Goal: Information Seeking & Learning: Learn about a topic

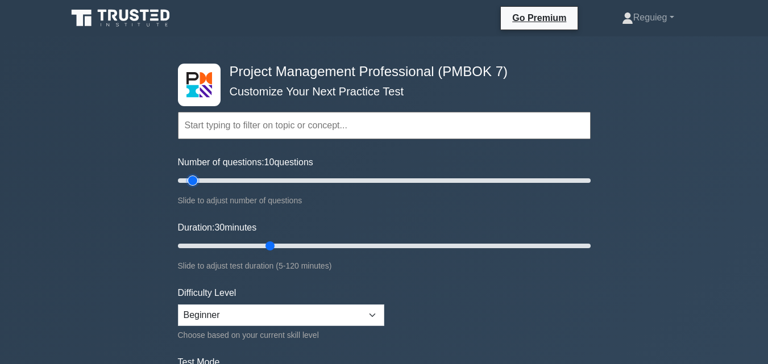
drag, startPoint x: 218, startPoint y: 179, endPoint x: 192, endPoint y: 182, distance: 26.4
type input "10"
click at [192, 182] on input "Number of questions: 10 questions" at bounding box center [384, 181] width 413 height 14
drag, startPoint x: 271, startPoint y: 243, endPoint x: 218, endPoint y: 241, distance: 52.9
type input "15"
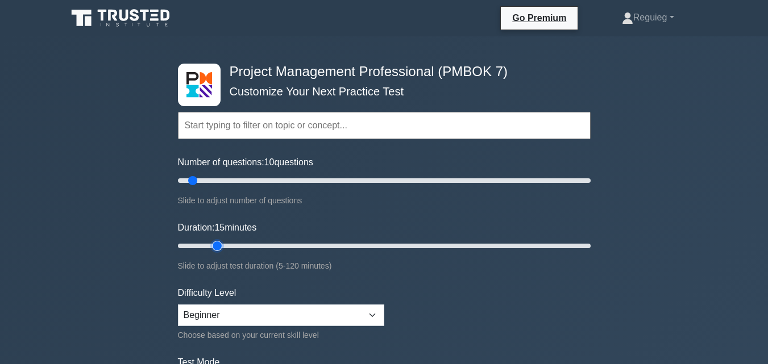
click at [216, 241] on input "Duration: 15 minutes" at bounding box center [384, 246] width 413 height 14
drag, startPoint x: 265, startPoint y: 245, endPoint x: 514, endPoint y: 300, distance: 254.2
click at [517, 313] on form "Topics The Standard for Project Management: A System for Value Delivery The Sta…" at bounding box center [384, 252] width 413 height 351
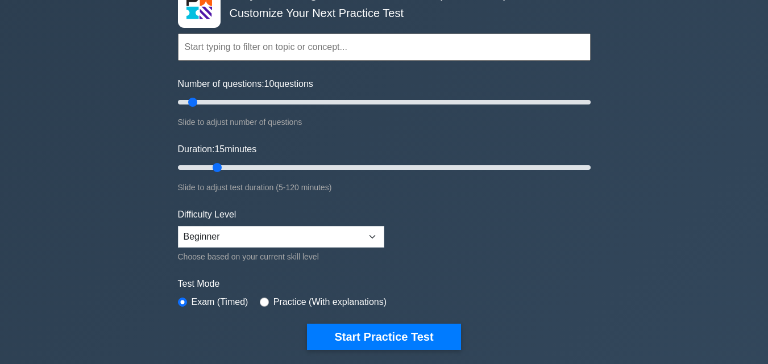
scroll to position [170, 0]
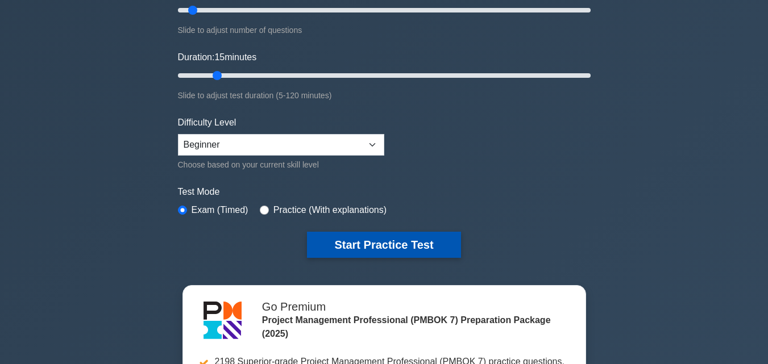
click at [396, 245] on button "Start Practice Test" at bounding box center [383, 245] width 153 height 26
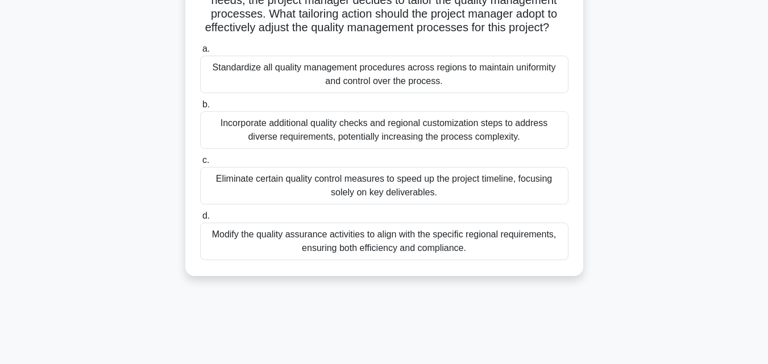
scroll to position [227, 0]
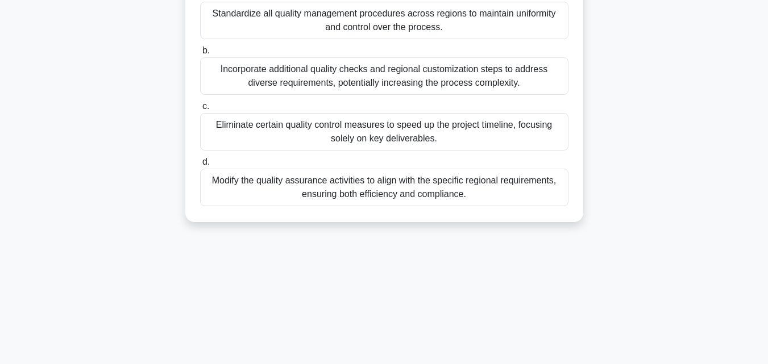
click at [320, 203] on div "Modify the quality assurance activities to align with the specific regional req…" at bounding box center [384, 188] width 368 height 38
click at [200, 166] on input "d. Modify the quality assurance activities to align with the specific regional …" at bounding box center [200, 162] width 0 height 7
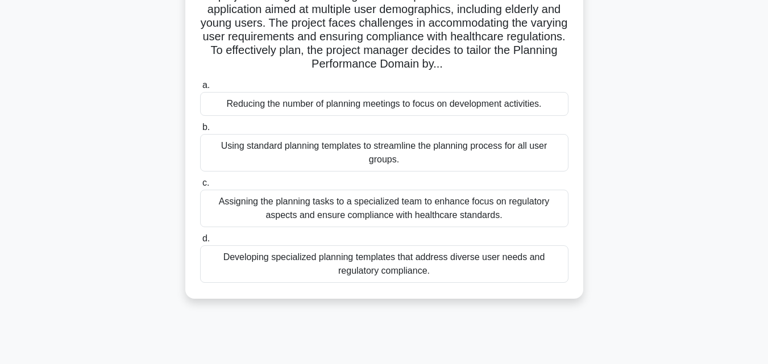
scroll to position [114, 0]
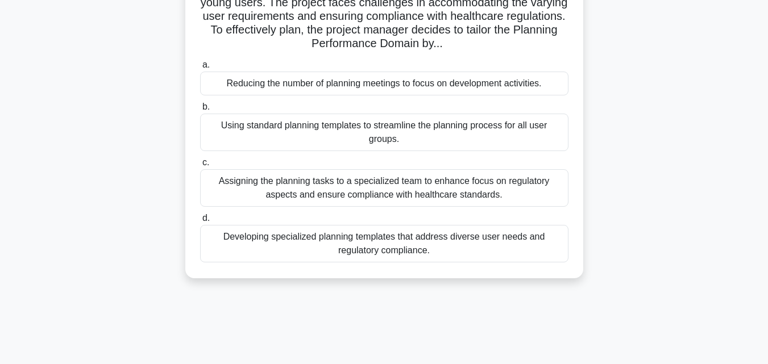
click at [333, 249] on div "Developing specialized planning templates that address diverse user needs and r…" at bounding box center [384, 244] width 368 height 38
click at [200, 222] on input "d. Developing specialized planning templates that address diverse user needs an…" at bounding box center [200, 218] width 0 height 7
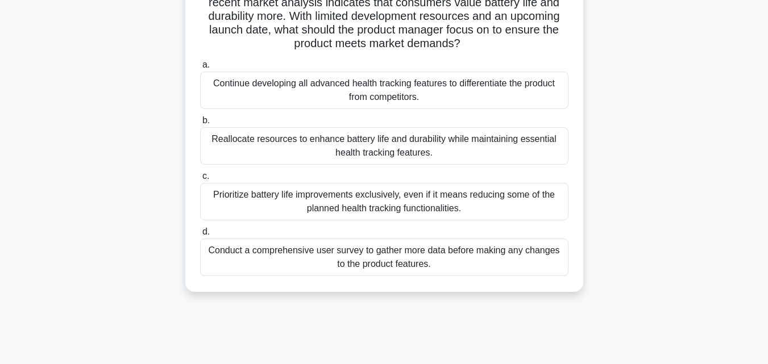
click at [324, 263] on div "Conduct a comprehensive user survey to gather more data before making any chang…" at bounding box center [384, 258] width 368 height 38
click at [200, 236] on input "d. Conduct a comprehensive user survey to gather more data before making any ch…" at bounding box center [200, 231] width 0 height 7
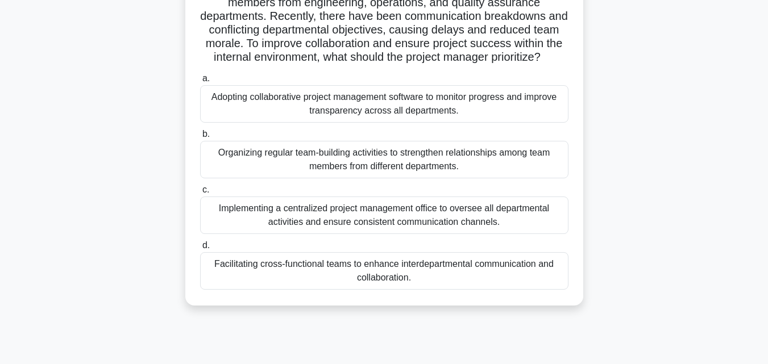
click at [297, 285] on div "Facilitating cross-functional teams to enhance interdepartmental communication …" at bounding box center [384, 271] width 368 height 38
click at [200, 249] on input "d. Facilitating cross-functional teams to enhance interdepartmental communicati…" at bounding box center [200, 245] width 0 height 7
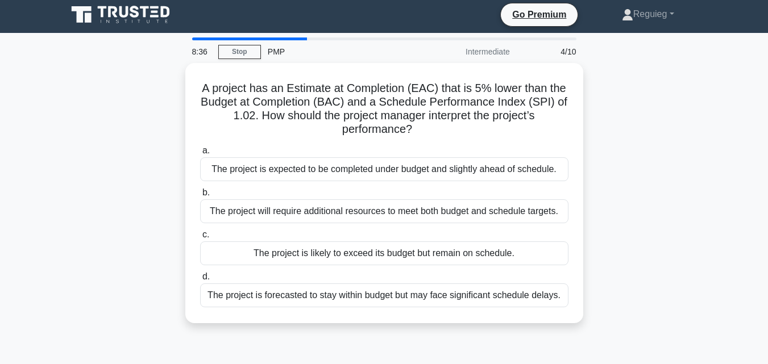
scroll to position [0, 0]
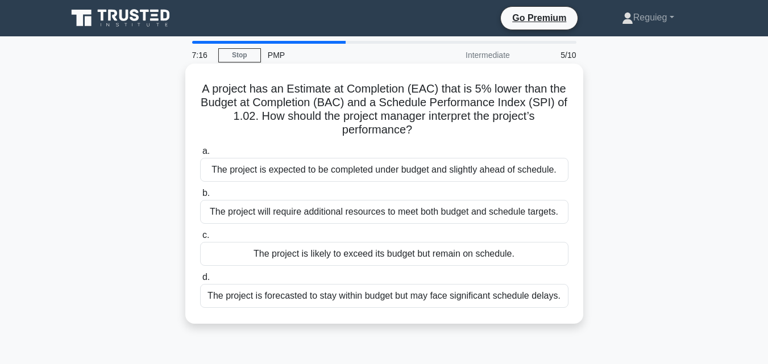
click at [421, 171] on div "The project is expected to be completed under budget and slightly ahead of sche…" at bounding box center [384, 170] width 368 height 24
click at [200, 155] on input "a. The project is expected to be completed under budget and slightly ahead of s…" at bounding box center [200, 151] width 0 height 7
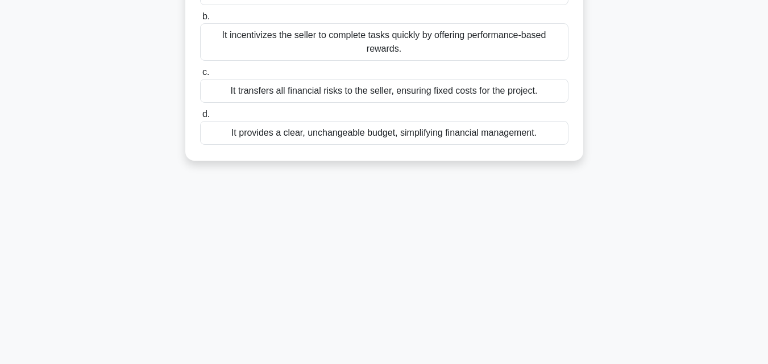
scroll to position [114, 0]
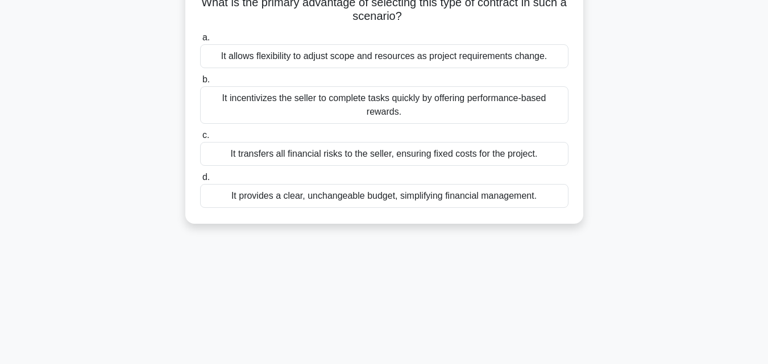
click at [274, 164] on div "It transfers all financial risks to the seller, ensuring fixed costs for the pr…" at bounding box center [384, 154] width 368 height 24
click at [200, 139] on input "c. It transfers all financial risks to the seller, ensuring fixed costs for the…" at bounding box center [200, 135] width 0 height 7
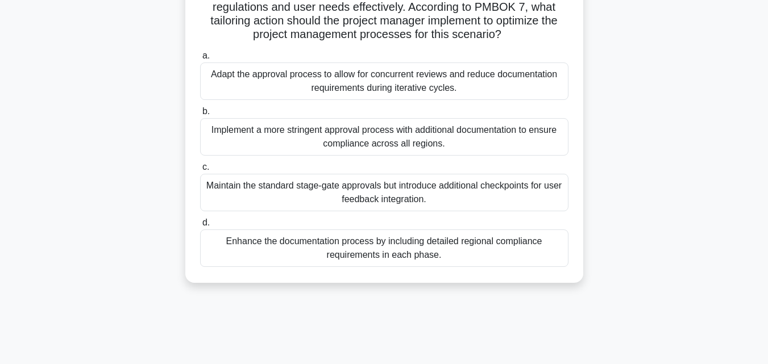
scroll to position [170, 0]
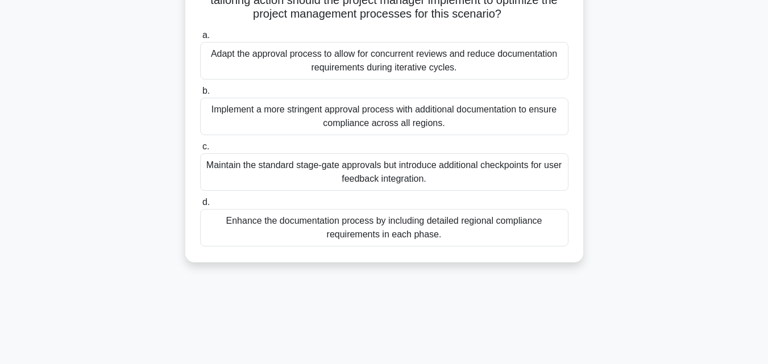
click at [286, 126] on div "Implement a more stringent approval process with additional documentation to en…" at bounding box center [384, 117] width 368 height 38
click at [200, 95] on input "b. Implement a more stringent approval process with additional documentation to…" at bounding box center [200, 91] width 0 height 7
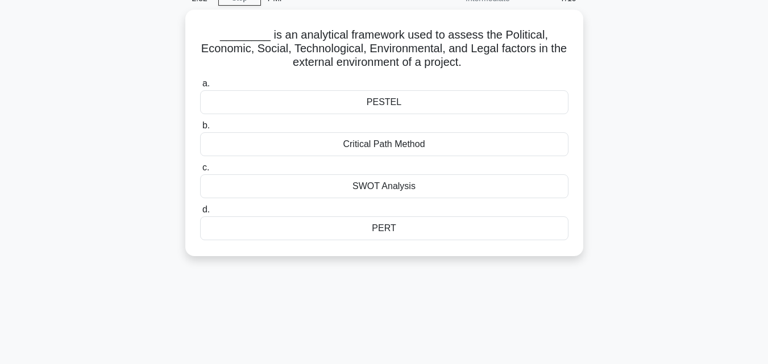
scroll to position [0, 0]
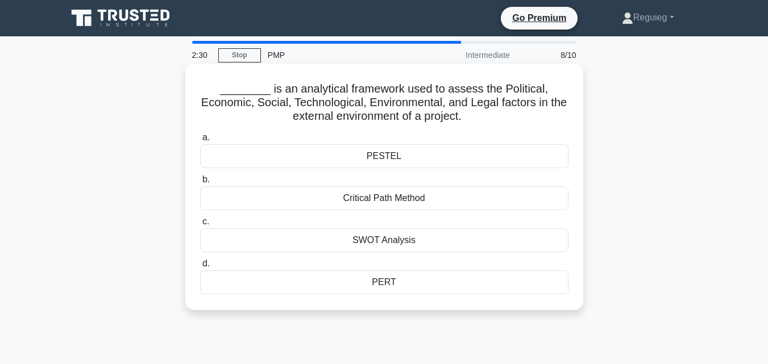
click at [274, 156] on div "PESTEL" at bounding box center [384, 156] width 368 height 24
click at [200, 141] on input "[PERSON_NAME][GEOGRAPHIC_DATA]" at bounding box center [200, 137] width 0 height 7
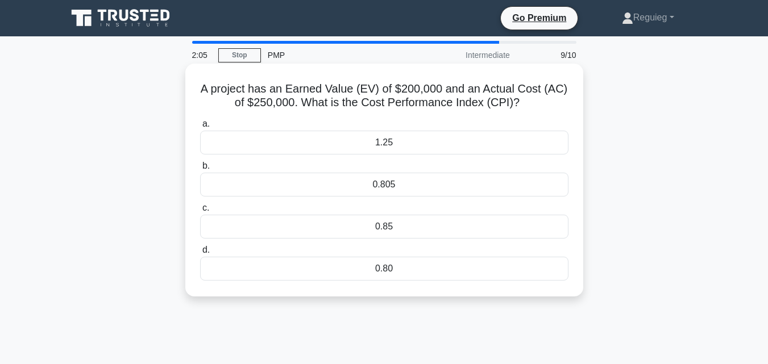
click at [318, 273] on div "0.80" at bounding box center [384, 269] width 368 height 24
click at [200, 254] on input "d. 0.80" at bounding box center [200, 250] width 0 height 7
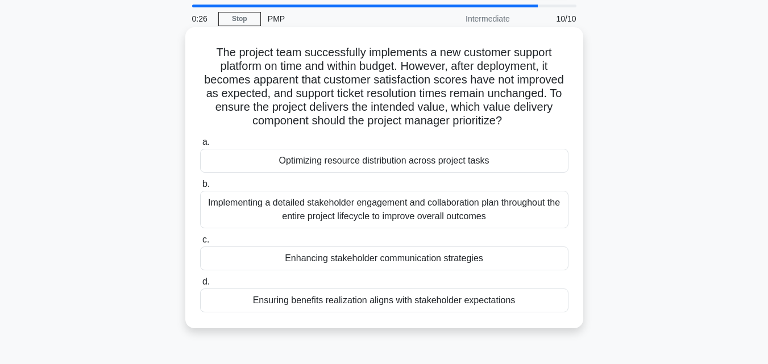
scroll to position [57, 0]
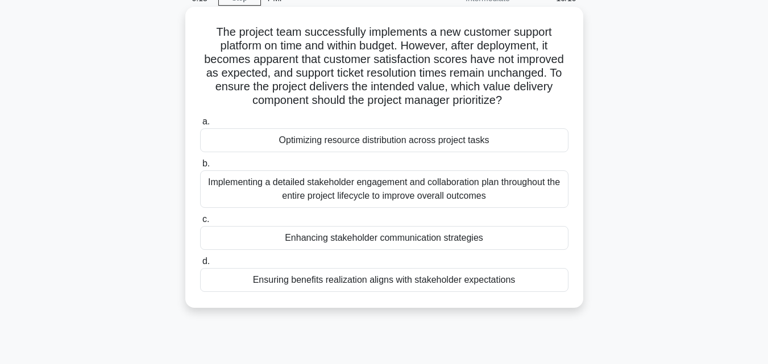
click at [390, 198] on div "Implementing a detailed stakeholder engagement and collaboration plan throughou…" at bounding box center [384, 189] width 368 height 38
click at [200, 168] on input "b. Implementing a detailed stakeholder engagement and collaboration plan throug…" at bounding box center [200, 163] width 0 height 7
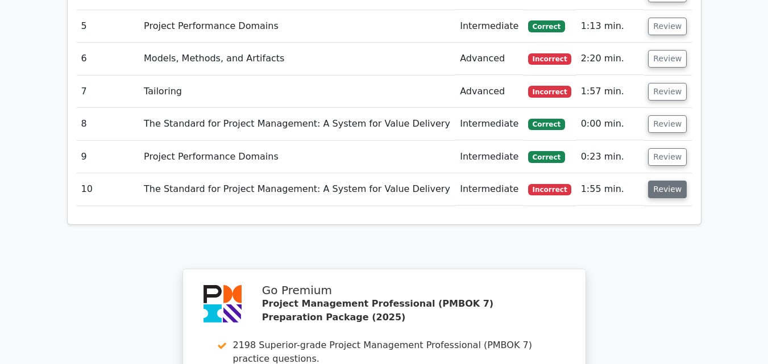
click at [665, 181] on button "Review" at bounding box center [667, 190] width 39 height 18
click at [655, 181] on button "Review" at bounding box center [667, 190] width 39 height 18
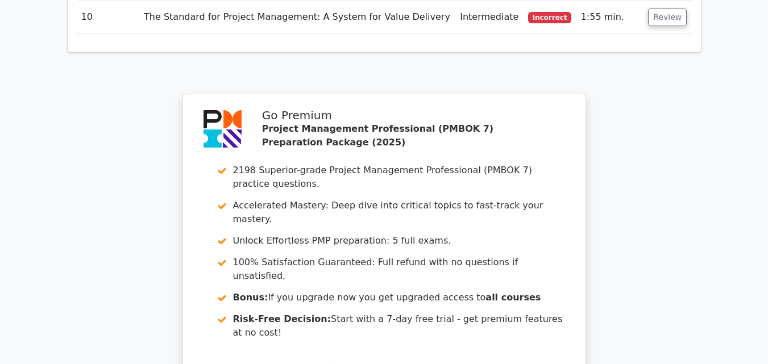
scroll to position [1705, 0]
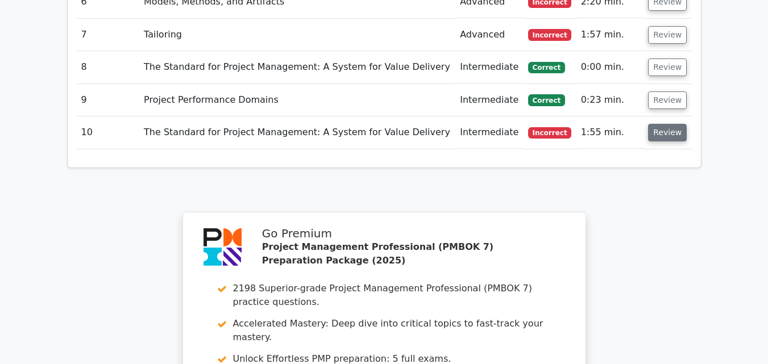
click at [667, 124] on button "Review" at bounding box center [667, 133] width 39 height 18
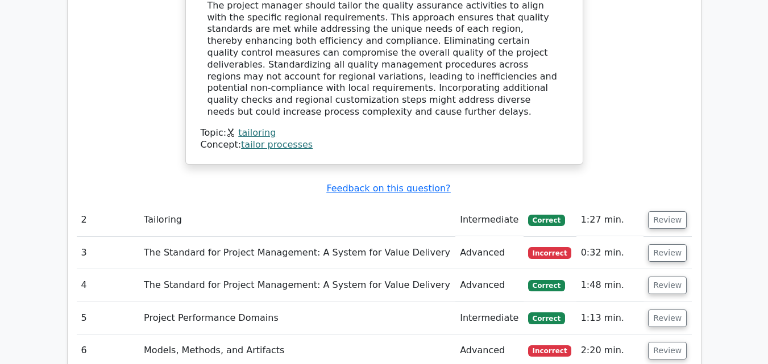
scroll to position [1364, 0]
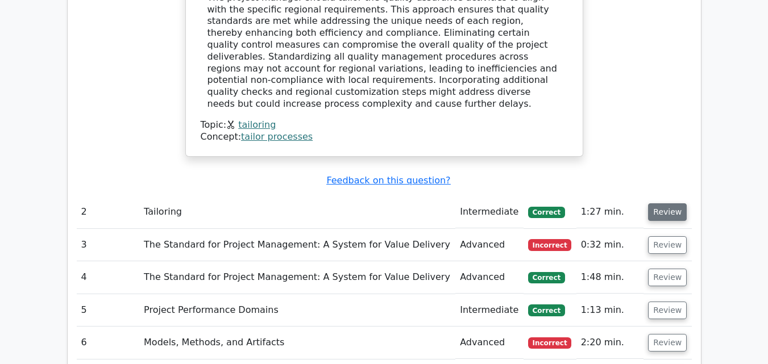
click at [657, 203] on button "Review" at bounding box center [667, 212] width 39 height 18
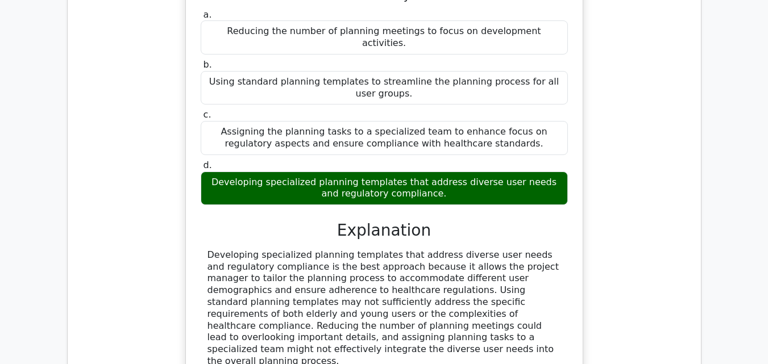
scroll to position [1989, 0]
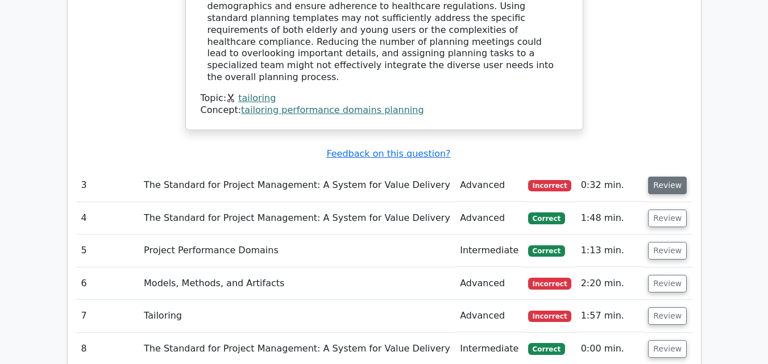
click at [669, 177] on button "Review" at bounding box center [667, 186] width 39 height 18
click at [666, 177] on button "Review" at bounding box center [667, 186] width 39 height 18
click at [653, 177] on button "Review" at bounding box center [667, 186] width 39 height 18
click at [657, 177] on button "Review" at bounding box center [667, 186] width 39 height 18
click at [669, 177] on button "Review" at bounding box center [667, 186] width 39 height 18
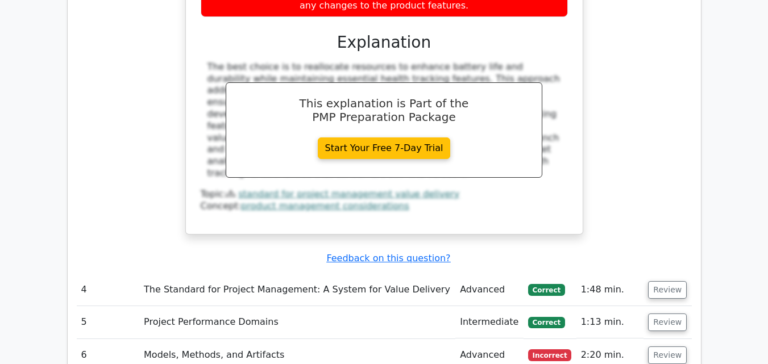
scroll to position [2500, 0]
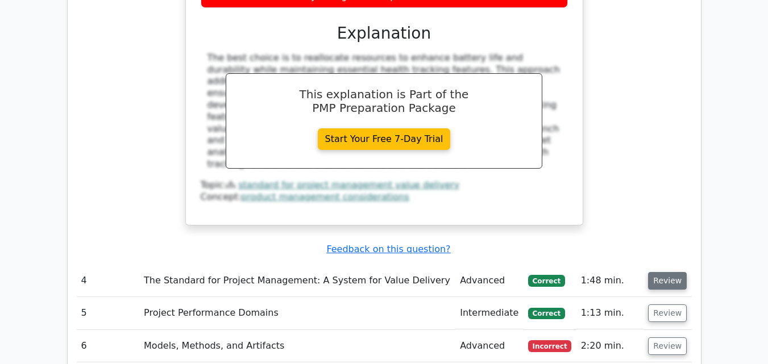
click at [651, 272] on button "Review" at bounding box center [667, 281] width 39 height 18
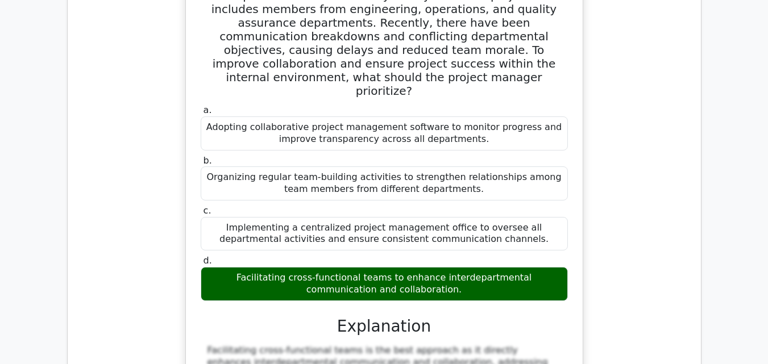
scroll to position [3125, 0]
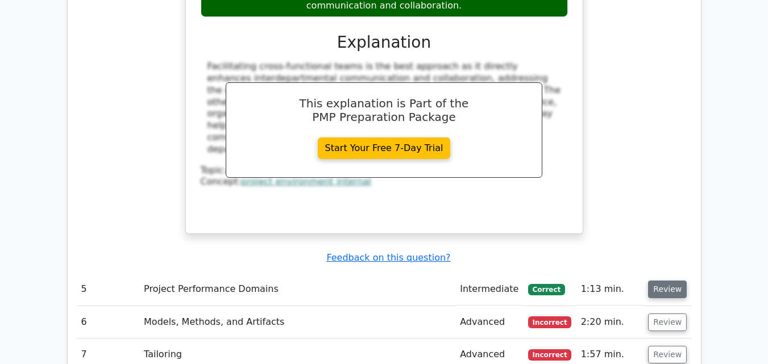
click at [656, 281] on button "Review" at bounding box center [667, 290] width 39 height 18
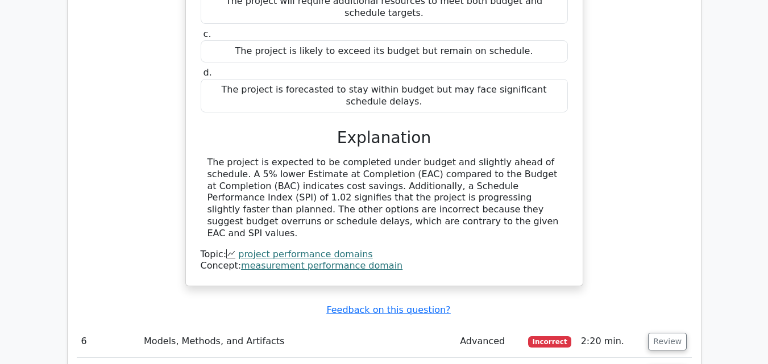
scroll to position [3637, 0]
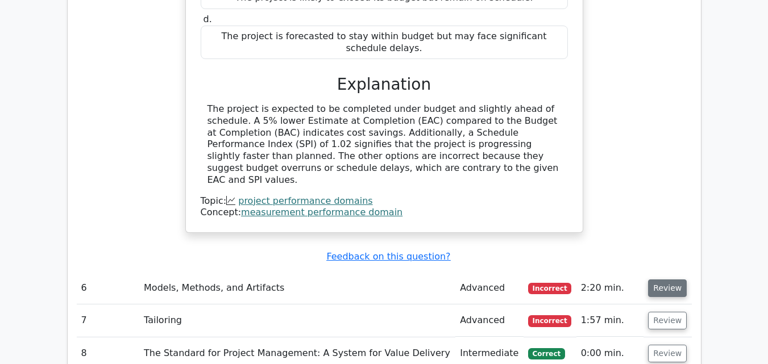
click at [655, 280] on button "Review" at bounding box center [667, 289] width 39 height 18
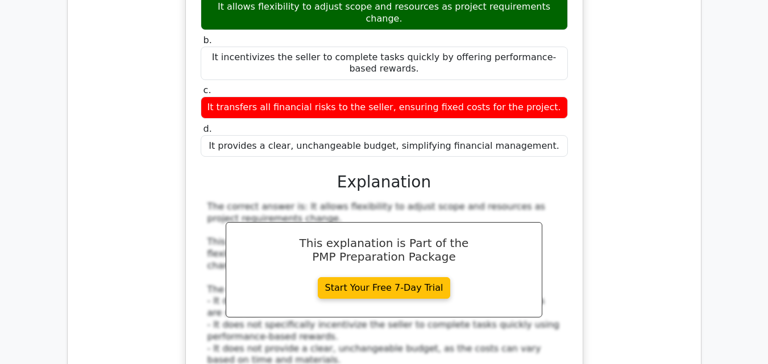
scroll to position [4148, 0]
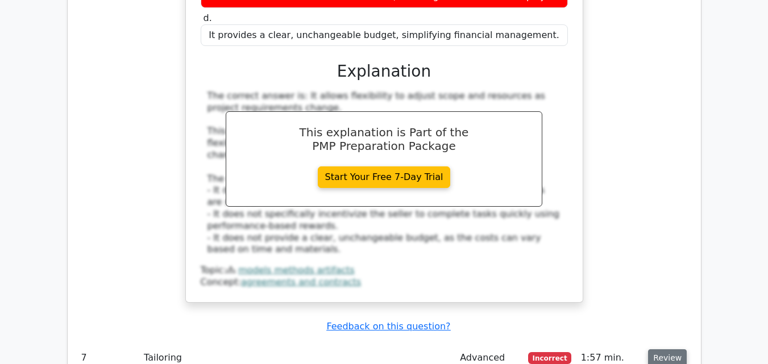
click at [656, 349] on button "Review" at bounding box center [667, 358] width 39 height 18
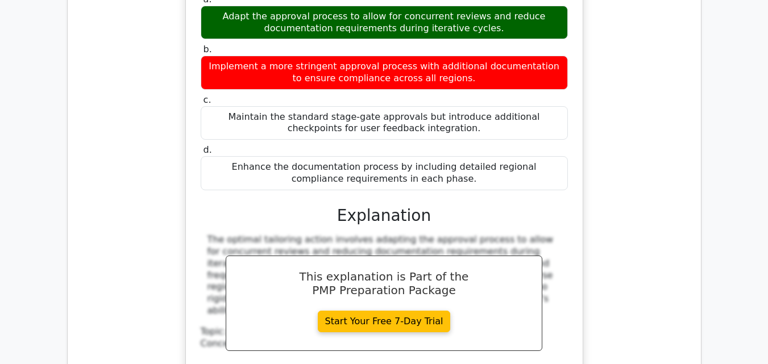
scroll to position [4716, 0]
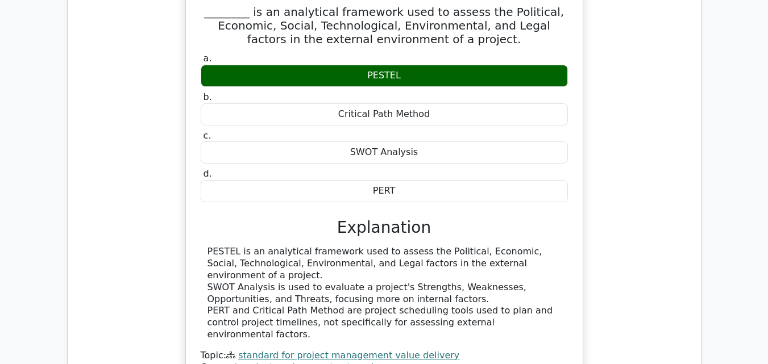
scroll to position [5171, 0]
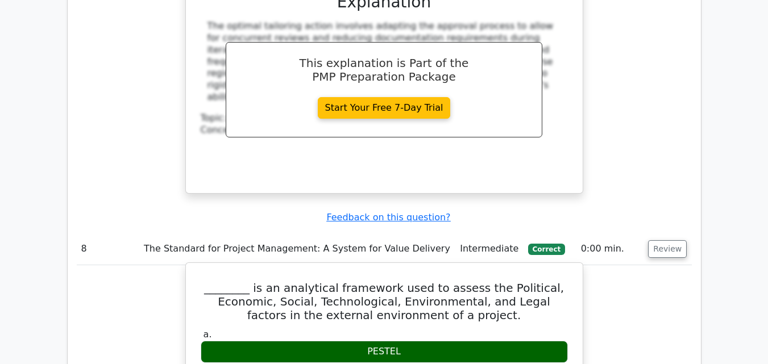
scroll to position [5057, 0]
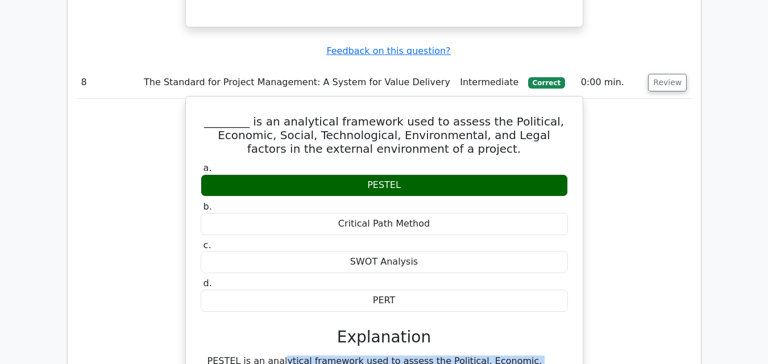
drag, startPoint x: 515, startPoint y: 205, endPoint x: 201, endPoint y: 142, distance: 320.5
copy div "PESTEL is an analytical framework used to assess the Political, Economic, Socia…"
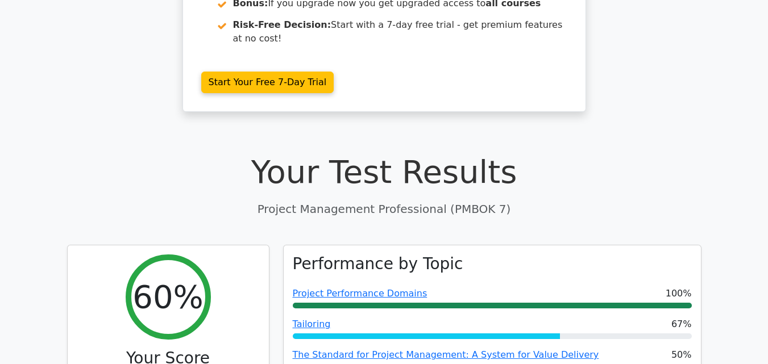
scroll to position [0, 0]
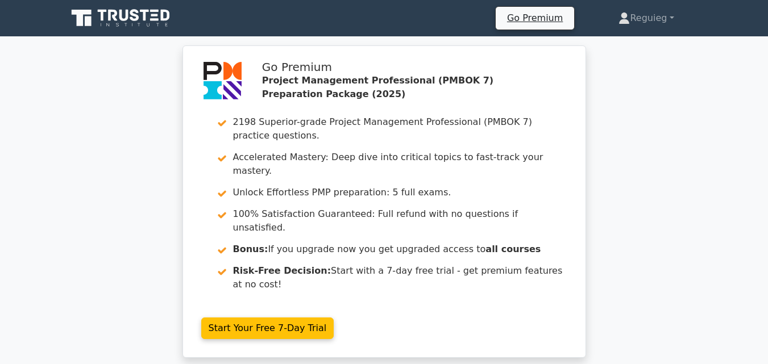
click at [644, 153] on div "Go Premium Project Management Professional (PMBOK 7) Preparation Package (2025)…" at bounding box center [384, 208] width 768 height 326
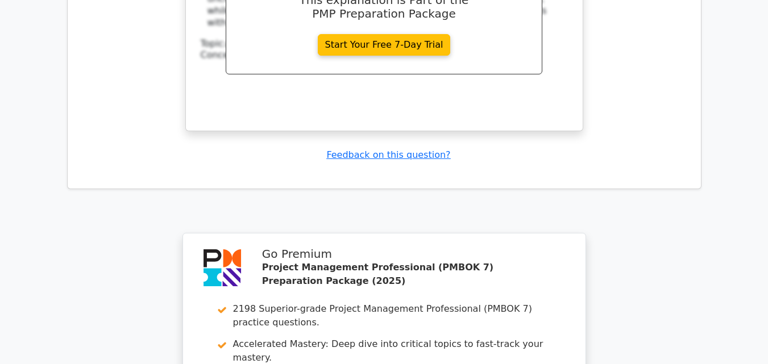
scroll to position [6609, 0]
